Goal: Ask a question

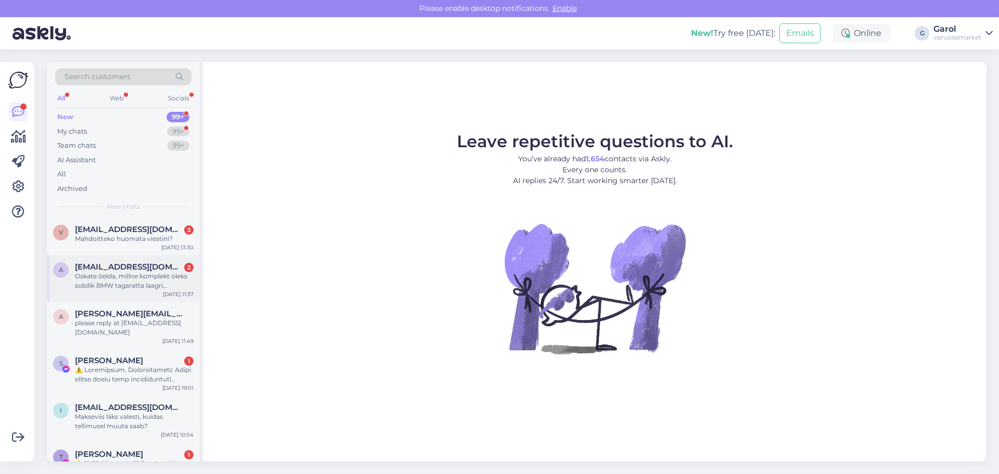
click at [163, 285] on div "Oskate öelda, millne komplekt oleks sobilik BMW tagaratta laagri vahetuseks? La…" at bounding box center [134, 281] width 119 height 19
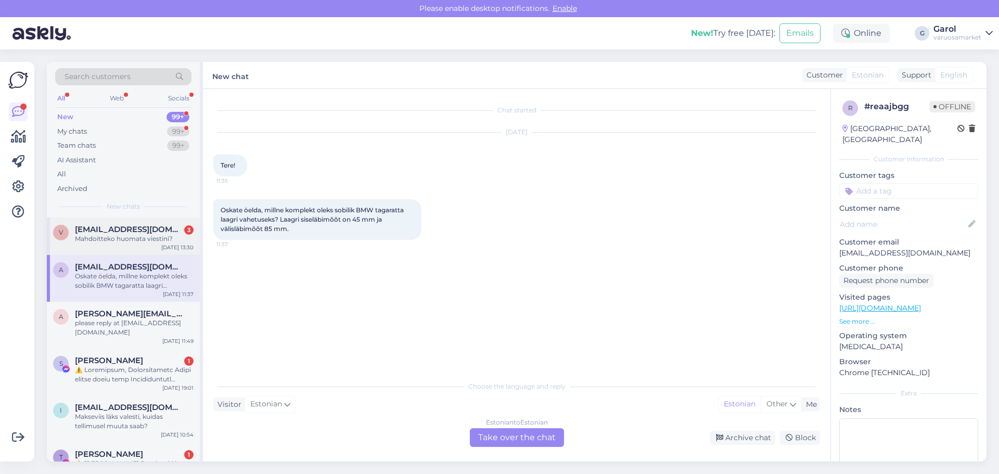
click at [115, 243] on div "Mahdoitteko huomata viestini?" at bounding box center [134, 238] width 119 height 9
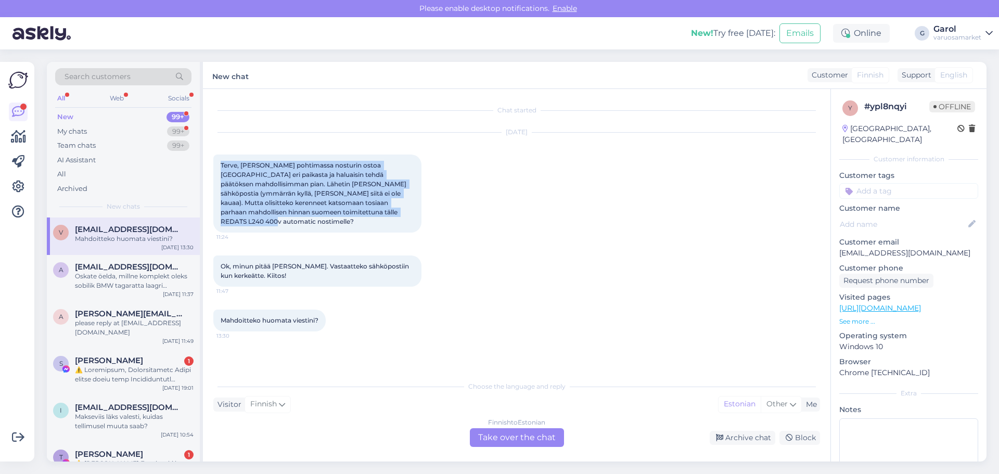
drag, startPoint x: 222, startPoint y: 163, endPoint x: 377, endPoint y: 218, distance: 165.0
click at [377, 218] on div "Terve, [PERSON_NAME] pohtimassa nosturin ostoa [GEOGRAPHIC_DATA] eri paikasta j…" at bounding box center [317, 193] width 208 height 78
copy span "Terve, [PERSON_NAME] pohtimassa nosturin ostoa [GEOGRAPHIC_DATA] eri paikasta j…"
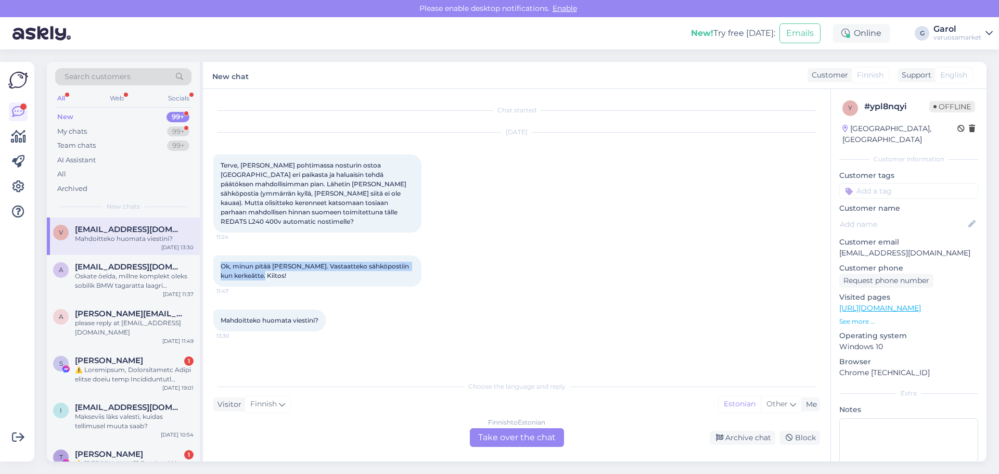
drag, startPoint x: 221, startPoint y: 254, endPoint x: 282, endPoint y: 267, distance: 62.7
click at [282, 267] on div "Ok, minun pitää [PERSON_NAME]. Vastaatteko sähköpostiin kun kerkeätte. Kiitos! …" at bounding box center [317, 270] width 208 height 31
copy span "Ok, minun pitää [PERSON_NAME]. Vastaatteko sähköpostiin kun kerkeätte. Kiitos!"
drag, startPoint x: 221, startPoint y: 311, endPoint x: 318, endPoint y: 313, distance: 97.3
click at [318, 316] on span "Mahdoitteko huomata viestini?" at bounding box center [270, 320] width 98 height 8
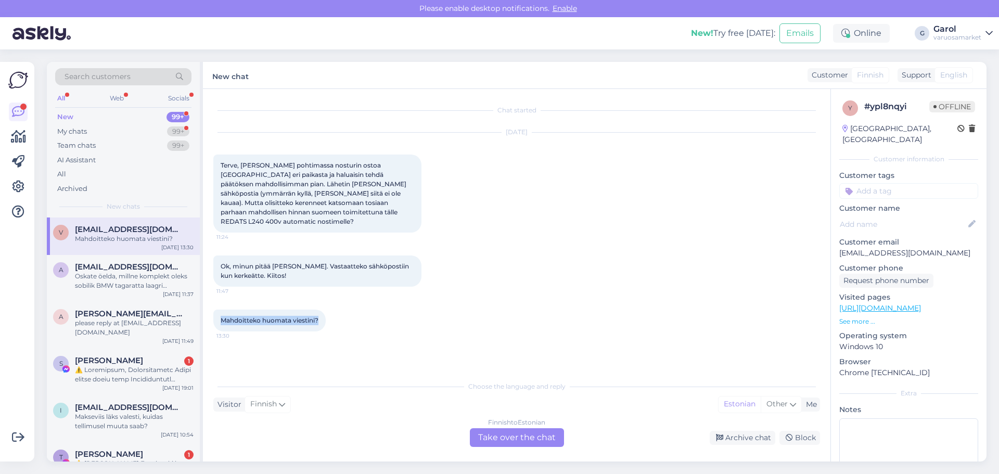
copy span "Mahdoitteko huomata viestini?"
drag, startPoint x: 221, startPoint y: 212, endPoint x: 262, endPoint y: 211, distance: 41.6
click at [262, 211] on span "Terve, [PERSON_NAME] pohtimassa nosturin ostoa [GEOGRAPHIC_DATA] eri paikasta j…" at bounding box center [314, 193] width 187 height 64
copy span "REDATS L240"
click at [102, 281] on div "Oskate öelda, millne komplekt oleks sobilik BMW tagaratta laagri vahetuseks? La…" at bounding box center [134, 281] width 119 height 19
